Goal: Find specific page/section

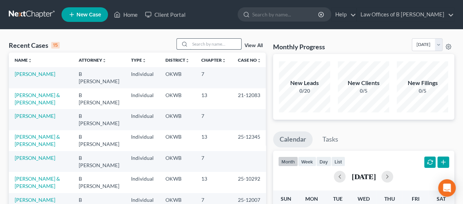
click at [198, 43] on input "search" at bounding box center [215, 44] width 51 height 11
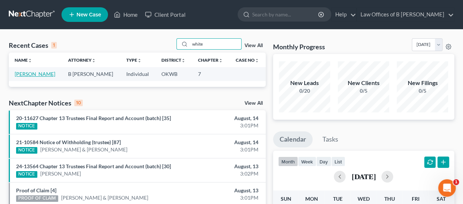
type input "white"
click at [37, 75] on link "[PERSON_NAME]" at bounding box center [35, 74] width 41 height 6
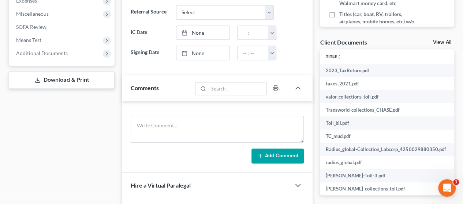
scroll to position [246, 0]
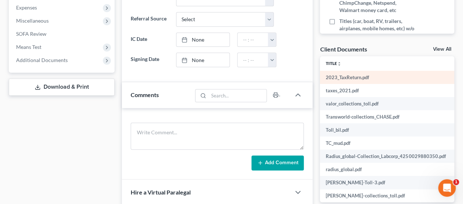
click at [233, 75] on td "2023_TaxReturn.pdf" at bounding box center [403, 77] width 167 height 13
click at [233, 76] on td "2023_TaxReturn.pdf" at bounding box center [403, 77] width 167 height 13
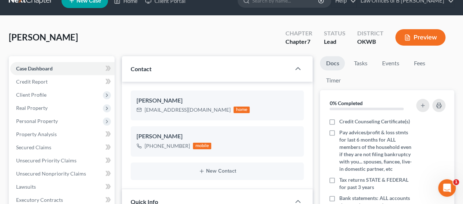
scroll to position [5, 0]
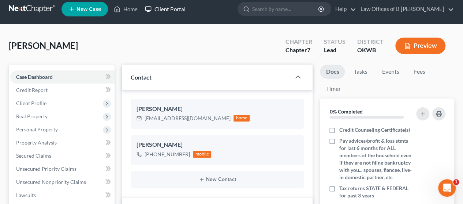
click at [164, 8] on link "Client Portal" at bounding box center [165, 9] width 48 height 13
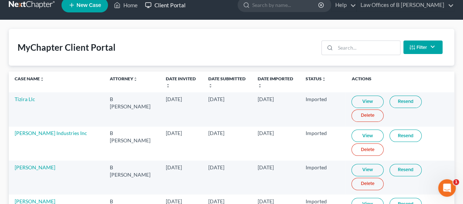
scroll to position [12, 0]
